Goal: Navigation & Orientation: Find specific page/section

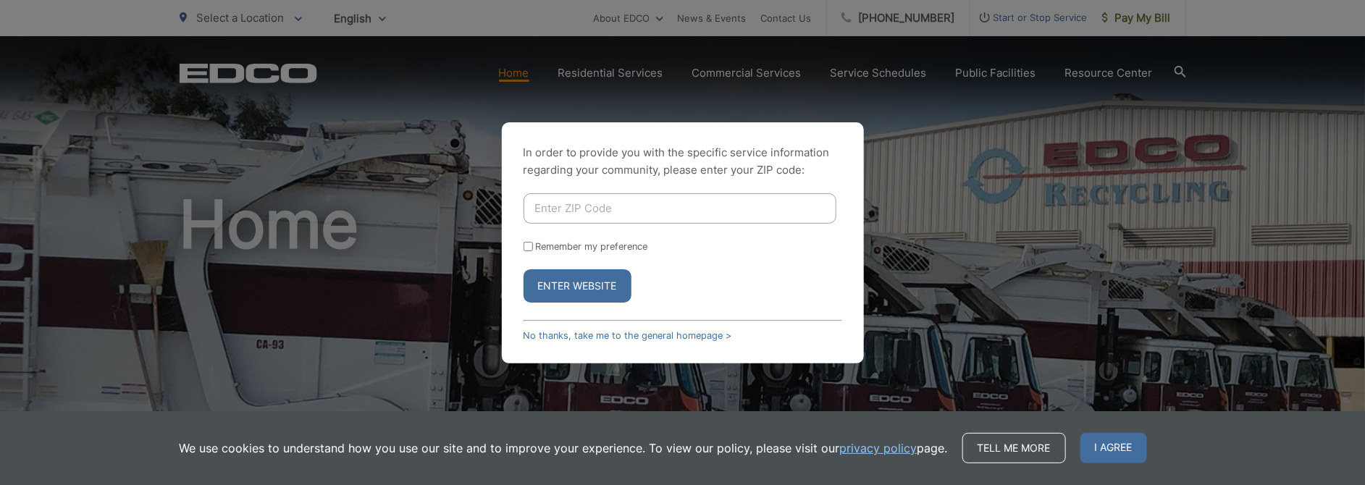
click at [612, 342] on div "In order to provide you with the specific service information regarding your co…" at bounding box center [683, 242] width 362 height 241
click at [610, 332] on link "No thanks, take me to the general homepage >" at bounding box center [627, 335] width 209 height 11
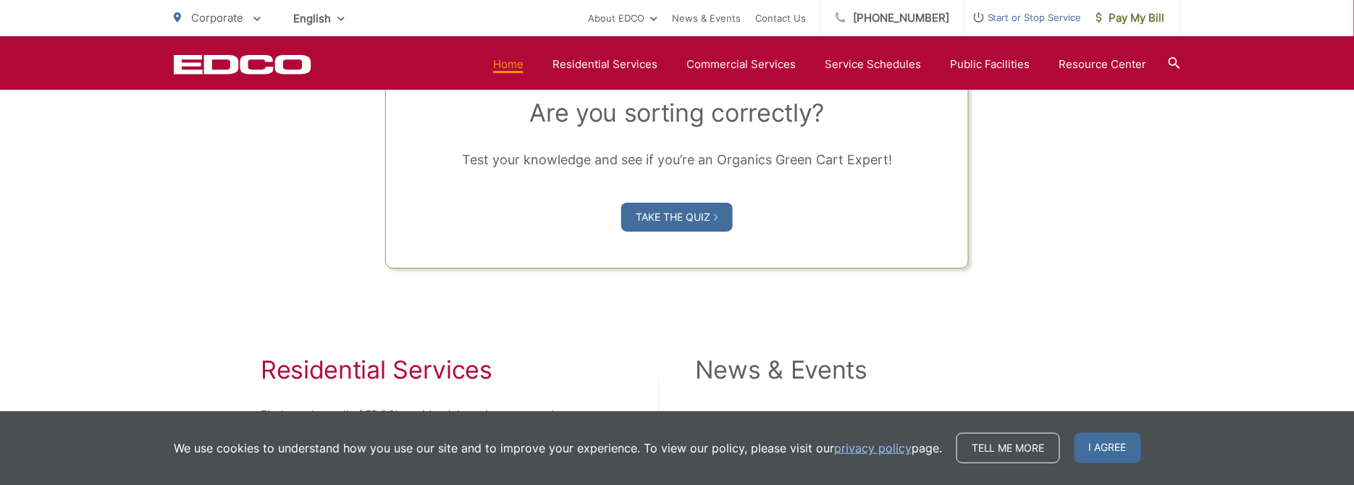
scroll to position [1376, 0]
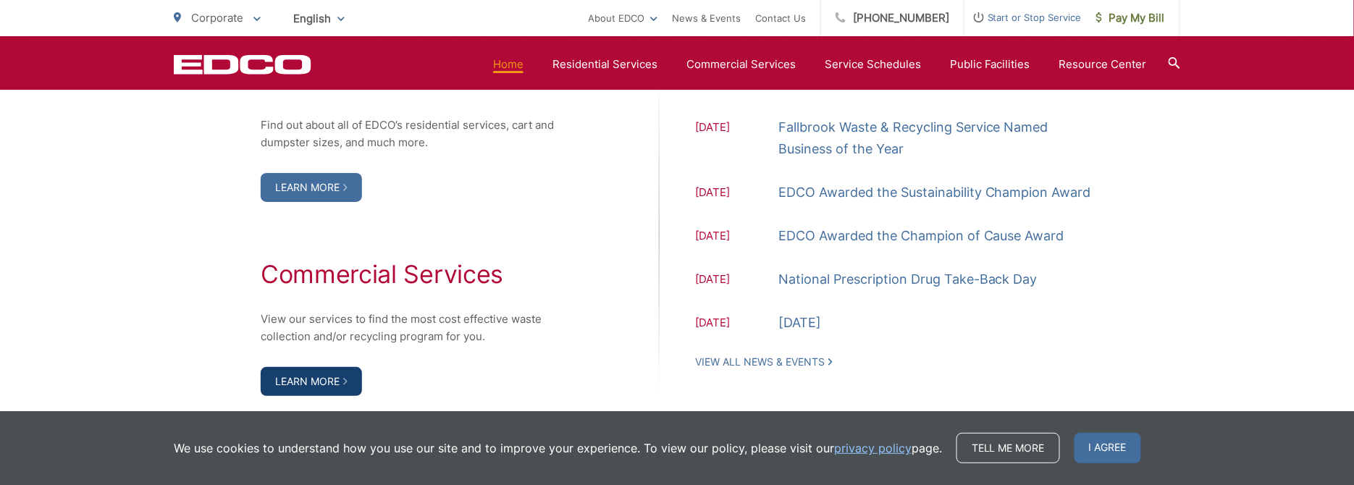
click at [332, 376] on link "Learn More" at bounding box center [311, 381] width 101 height 29
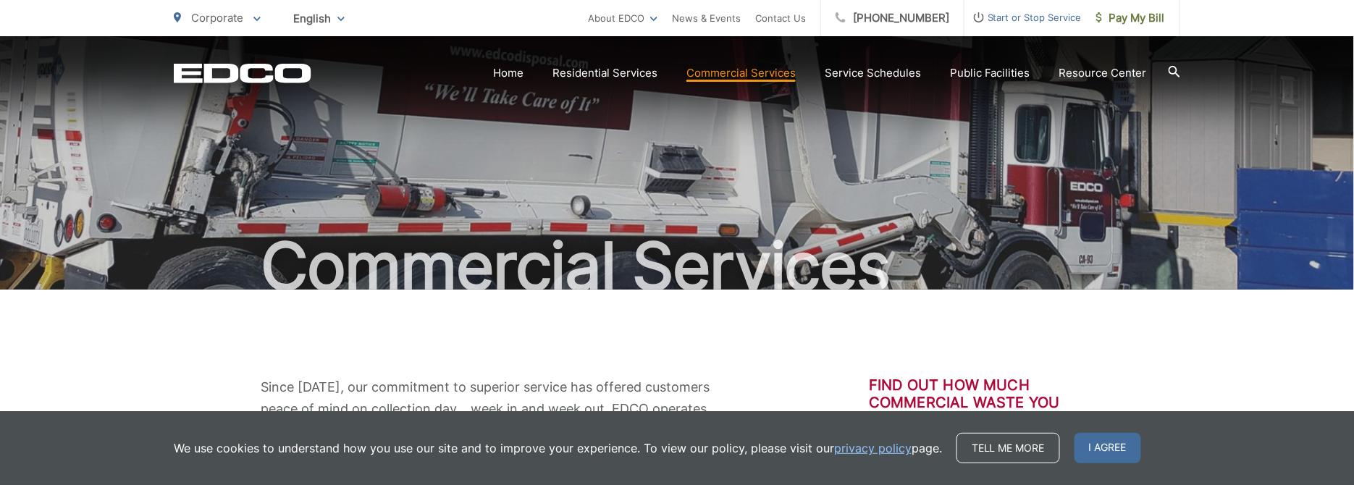
click at [1113, 445] on span "I agree" at bounding box center [1107, 448] width 67 height 30
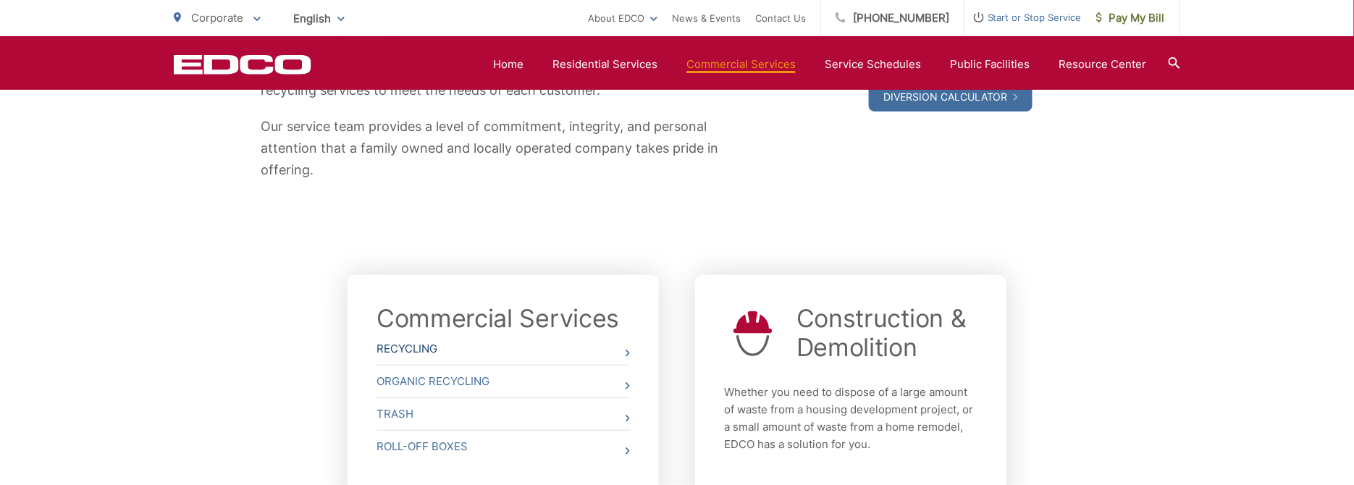
scroll to position [434, 0]
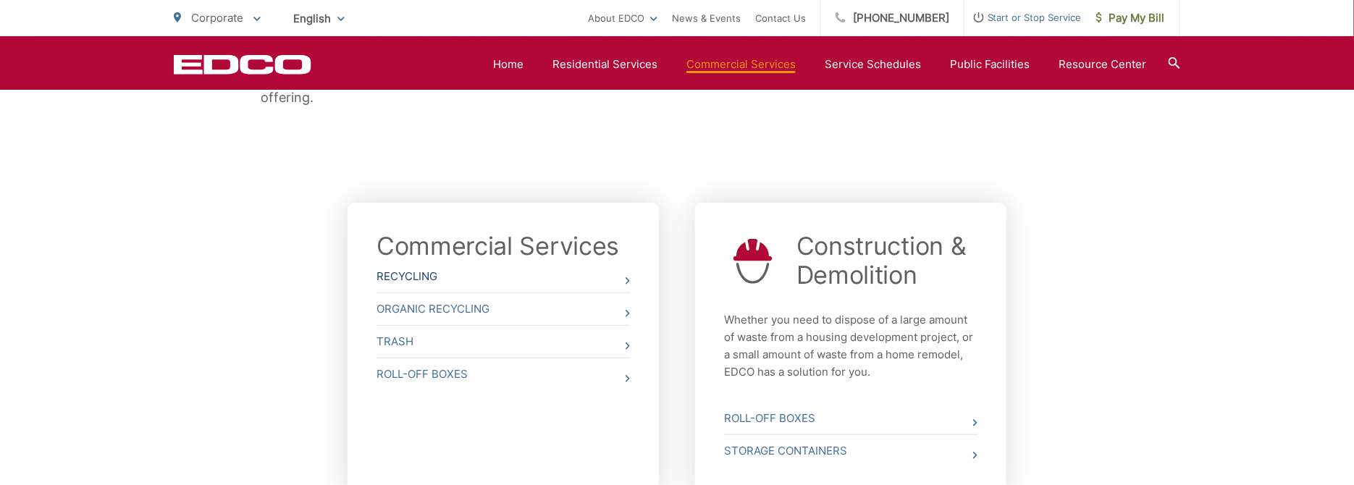
click at [408, 282] on link "Recycling" at bounding box center [502, 277] width 253 height 32
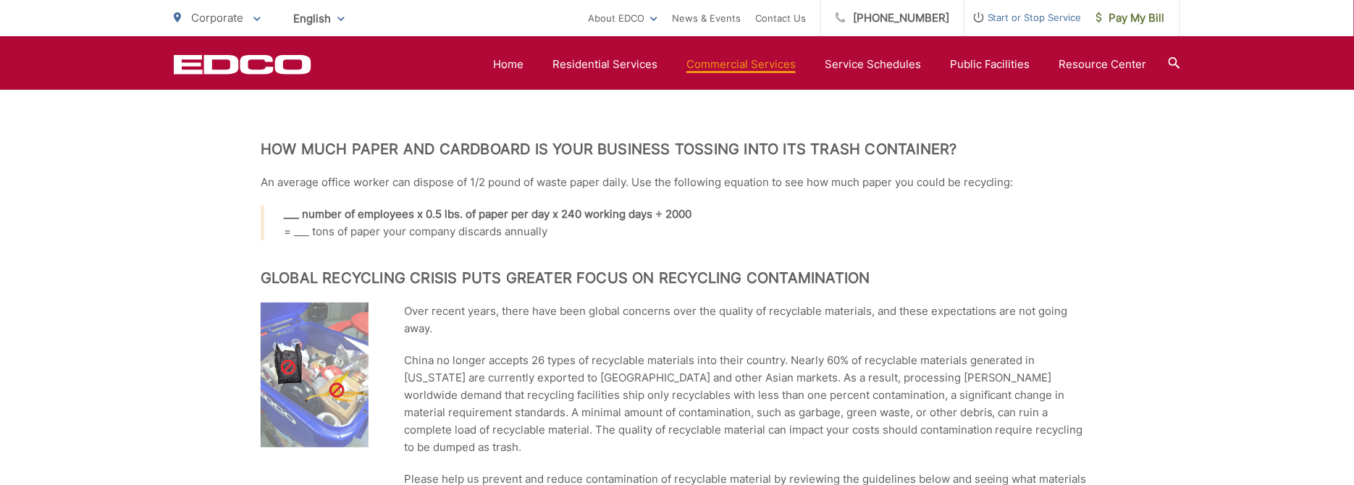
scroll to position [1593, 0]
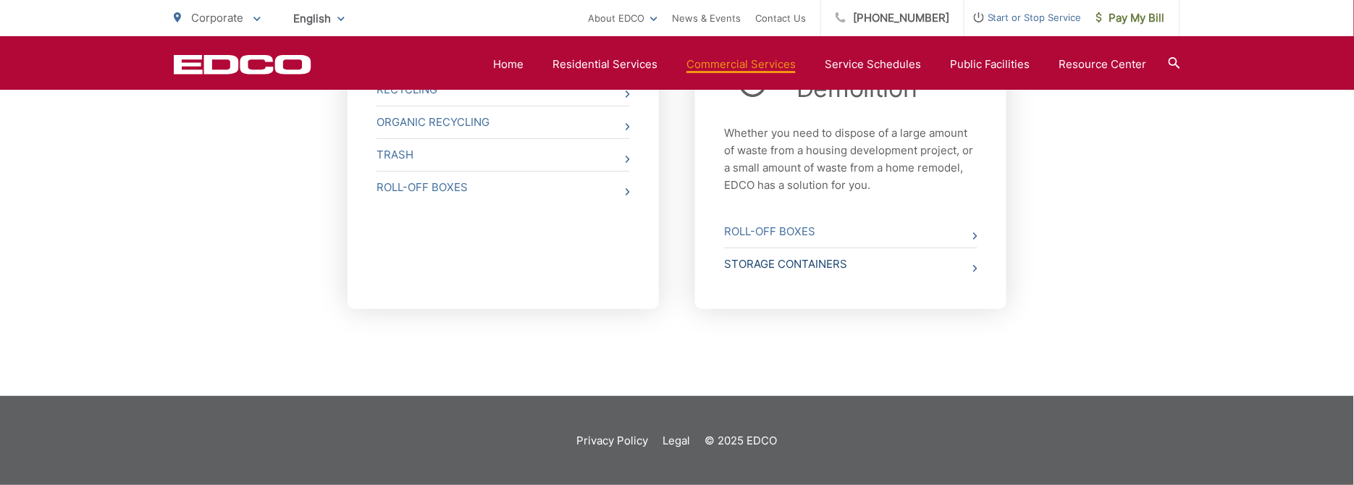
scroll to position [476, 0]
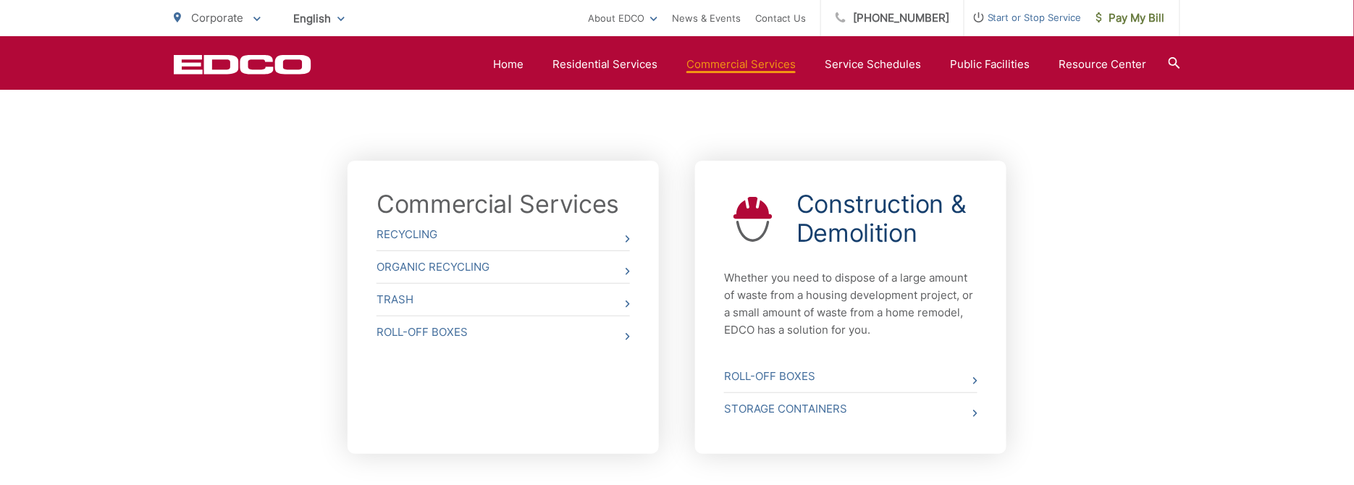
click at [872, 231] on link "Construction & Demolition" at bounding box center [886, 219] width 181 height 58
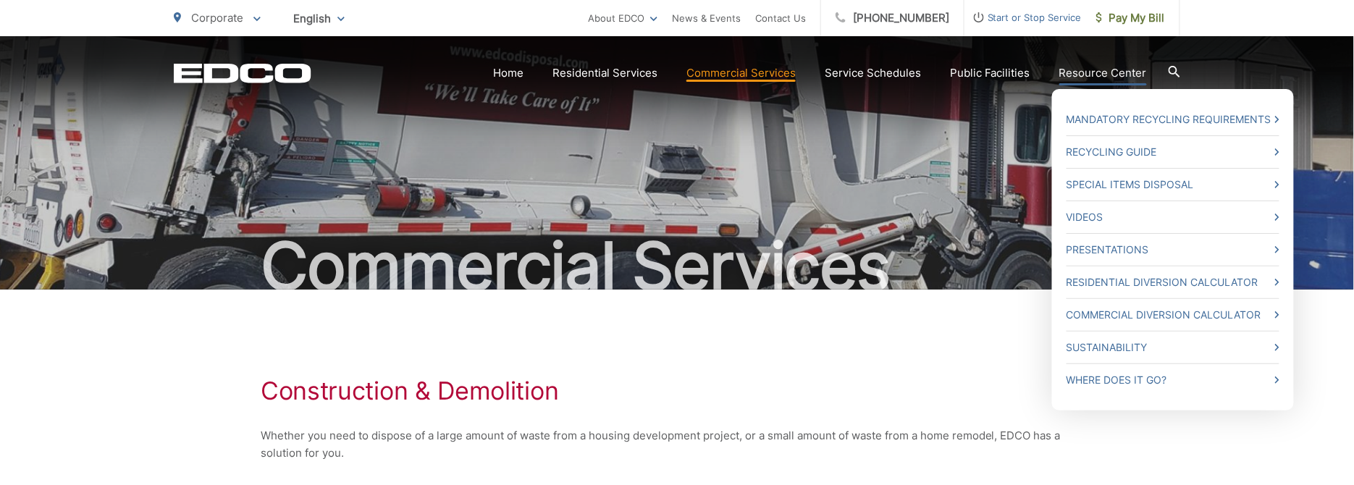
click at [1111, 70] on link "Resource Center" at bounding box center [1103, 72] width 88 height 17
